Goal: Information Seeking & Learning: Learn about a topic

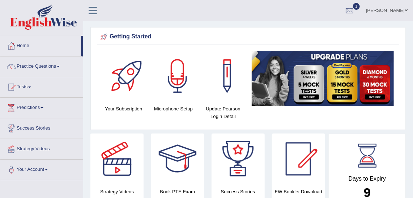
click at [354, 17] on link "1" at bounding box center [350, 9] width 22 height 19
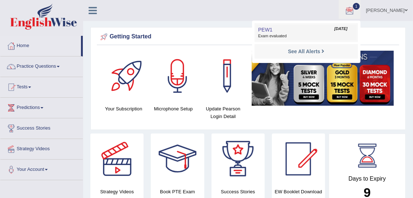
click at [307, 37] on span "Exam evaluated" at bounding box center [306, 36] width 96 height 6
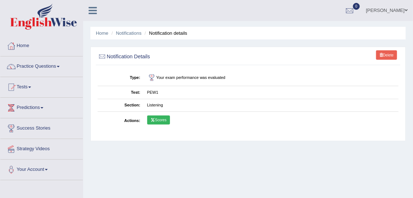
click at [159, 121] on link "Scores" at bounding box center [158, 119] width 23 height 9
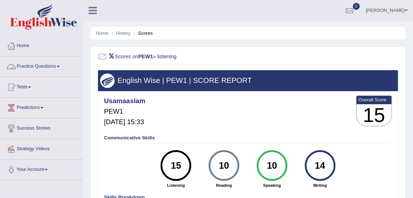
click at [53, 64] on link "Practice Questions" at bounding box center [41, 65] width 82 height 18
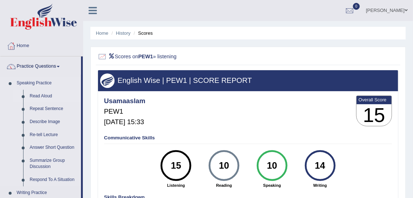
click at [43, 92] on link "Read Aloud" at bounding box center [53, 96] width 55 height 13
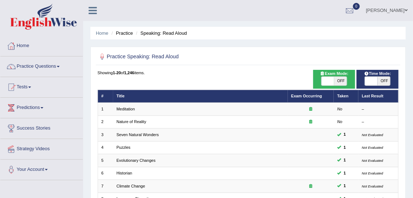
drag, startPoint x: 412, startPoint y: 68, endPoint x: 418, endPoint y: 168, distance: 100.7
click at [412, 168] on html "Toggle navigation Home Practice Questions Speaking Practice Read Aloud Repeat S…" at bounding box center [206, 99] width 413 height 198
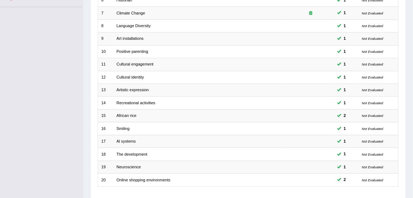
scroll to position [216, 0]
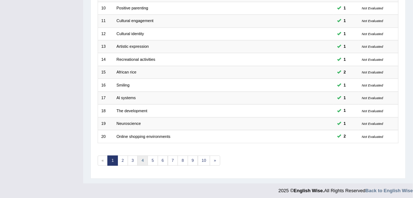
click at [144, 157] on link "4" at bounding box center [142, 160] width 10 height 10
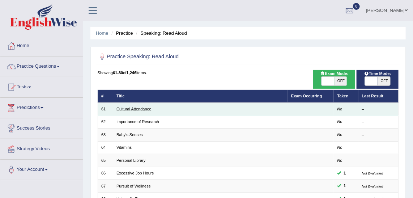
click at [123, 108] on link "Cultural Attendance" at bounding box center [133, 109] width 35 height 4
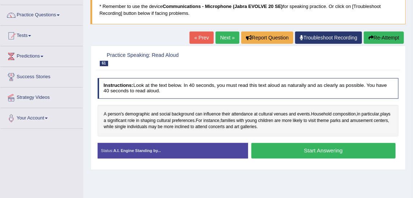
scroll to position [51, 0]
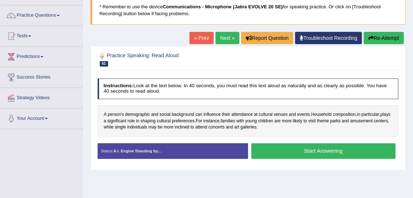
click at [283, 157] on button "Start Answering" at bounding box center [323, 151] width 144 height 16
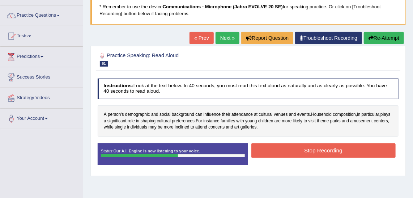
click at [292, 156] on button "Stop Recording" at bounding box center [323, 150] width 144 height 14
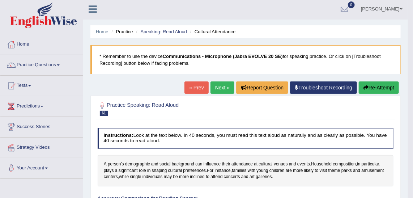
scroll to position [0, 0]
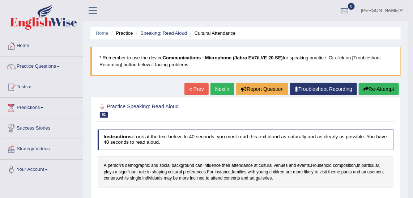
click at [221, 92] on link "Next »" at bounding box center [222, 89] width 24 height 12
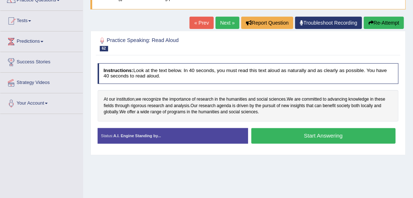
scroll to position [60, 0]
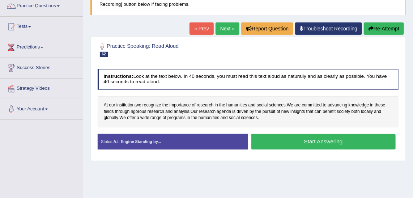
click at [228, 25] on link "Next »" at bounding box center [227, 28] width 24 height 12
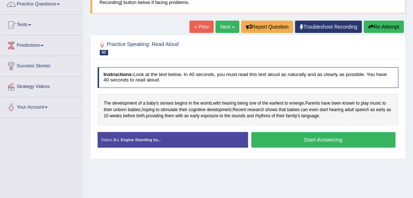
scroll to position [61, 0]
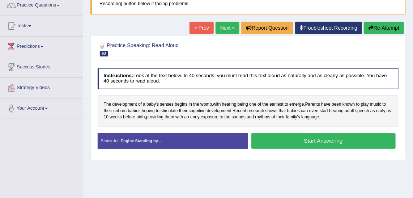
click at [328, 139] on button "Start Answering" at bounding box center [323, 141] width 144 height 16
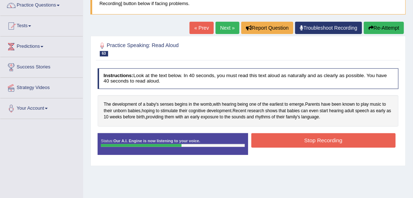
click at [328, 139] on button "Stop Recording" at bounding box center [323, 140] width 144 height 14
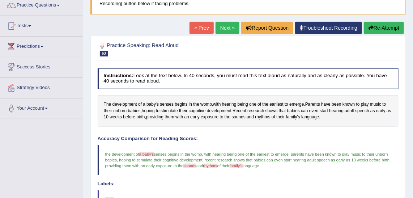
drag, startPoint x: 415, startPoint y: 102, endPoint x: 418, endPoint y: 143, distance: 41.0
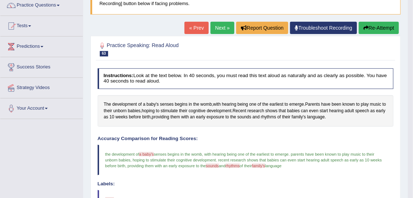
click at [410, 137] on html "Toggle navigation Home Practice Questions Speaking Practice Read Aloud Repeat S…" at bounding box center [206, 38] width 413 height 198
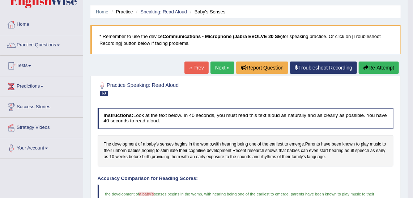
scroll to position [0, 0]
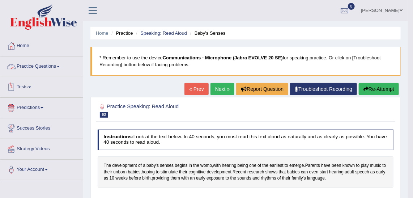
click at [62, 70] on link "Practice Questions" at bounding box center [41, 65] width 82 height 18
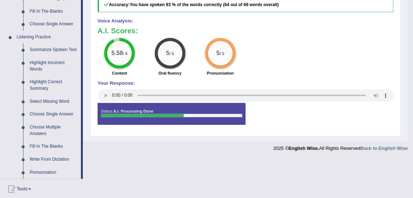
scroll to position [367, 0]
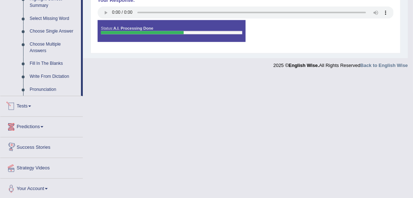
click at [25, 101] on link "Tests" at bounding box center [41, 105] width 82 height 18
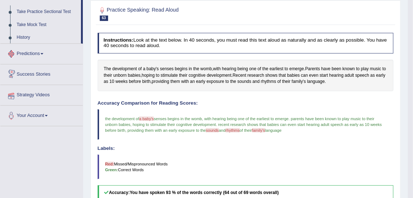
scroll to position [85, 0]
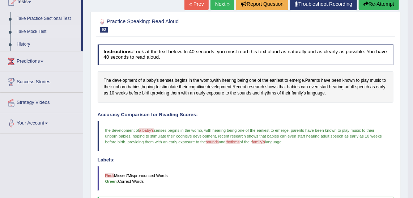
click at [33, 28] on link "Take Mock Test" at bounding box center [47, 31] width 68 height 13
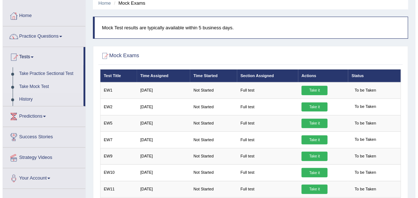
scroll to position [21, 0]
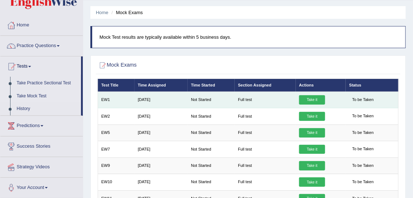
click at [313, 94] on td "Take it" at bounding box center [321, 99] width 50 height 16
click at [311, 97] on link "Take it" at bounding box center [312, 99] width 26 height 9
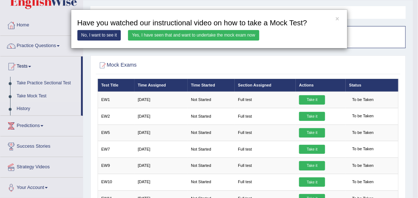
click at [202, 33] on link "Yes, I have seen that and want to undertake the mock exam now" at bounding box center [193, 35] width 131 height 10
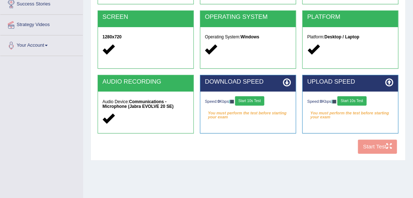
scroll to position [123, 0]
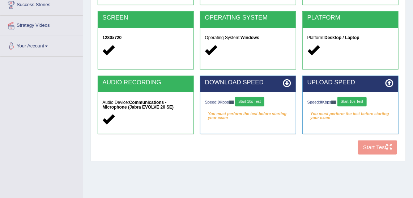
click at [248, 100] on button "Start 10s Test" at bounding box center [249, 101] width 29 height 9
click at [357, 99] on button "Start 10s Test" at bounding box center [351, 101] width 29 height 9
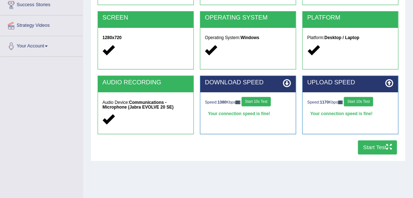
click at [385, 141] on button "Start Test" at bounding box center [377, 147] width 39 height 14
